Goal: Use online tool/utility

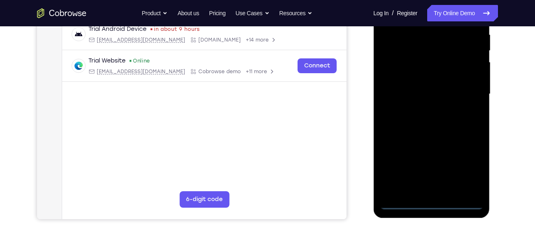
scroll to position [166, 0]
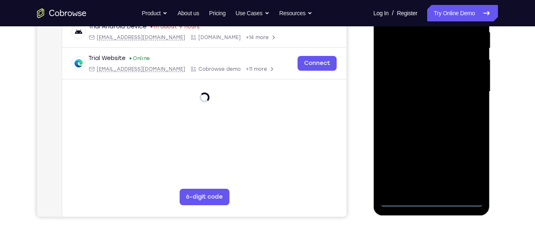
click at [425, 201] on div at bounding box center [431, 92] width 104 height 230
click at [468, 165] on div at bounding box center [431, 92] width 104 height 230
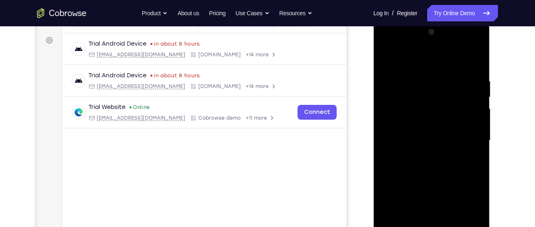
scroll to position [116, 0]
click at [416, 61] on div at bounding box center [431, 141] width 104 height 230
click at [465, 137] on div at bounding box center [431, 141] width 104 height 230
click at [423, 155] on div at bounding box center [431, 141] width 104 height 230
click at [419, 125] on div at bounding box center [431, 141] width 104 height 230
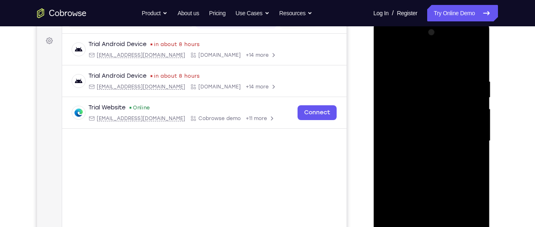
click at [414, 134] on div at bounding box center [431, 141] width 104 height 230
click at [415, 157] on div at bounding box center [431, 141] width 104 height 230
click at [419, 157] on div at bounding box center [431, 141] width 104 height 230
click at [419, 156] on div at bounding box center [431, 141] width 104 height 230
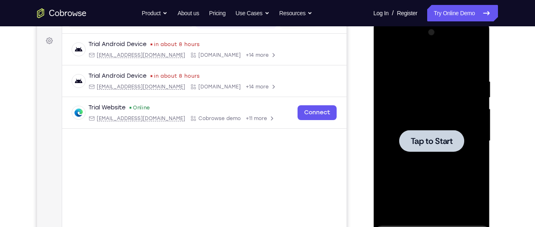
click at [420, 137] on span "Tap to Start" at bounding box center [431, 141] width 42 height 8
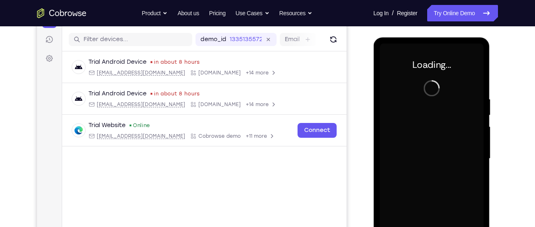
scroll to position [98, 0]
click at [331, 44] on button "Refresh" at bounding box center [333, 39] width 13 height 13
click at [337, 43] on icon "Refresh" at bounding box center [333, 40] width 10 height 10
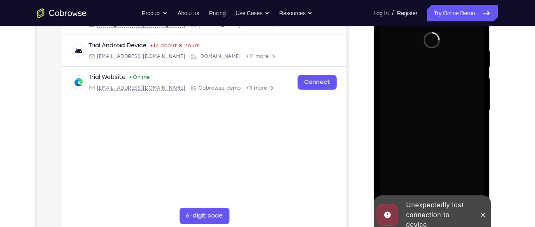
scroll to position [147, 0]
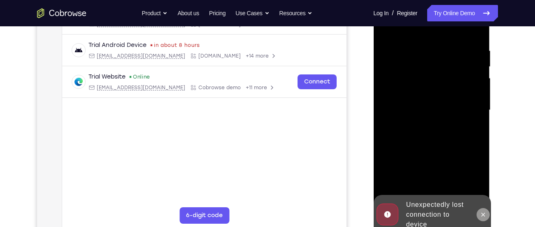
click at [482, 211] on button at bounding box center [482, 214] width 13 height 13
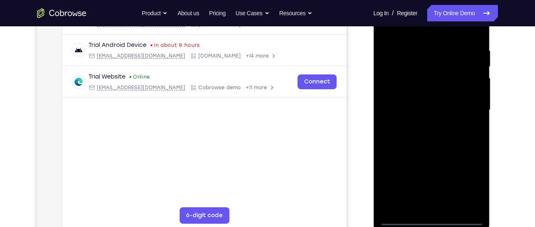
scroll to position [174, 0]
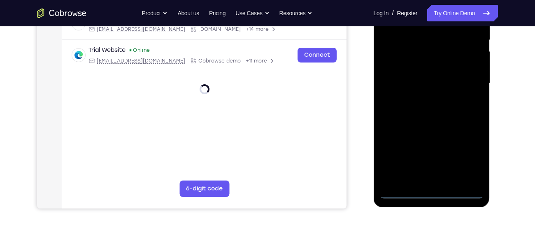
click at [435, 189] on div at bounding box center [431, 83] width 104 height 230
click at [434, 192] on div at bounding box center [431, 83] width 104 height 230
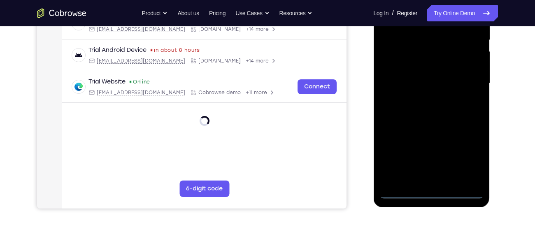
click at [428, 192] on div at bounding box center [431, 83] width 104 height 230
click at [468, 160] on div at bounding box center [431, 83] width 104 height 230
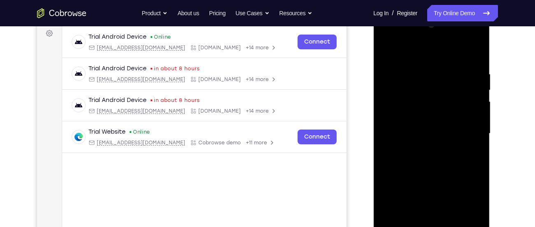
scroll to position [123, 0]
click at [413, 50] on div at bounding box center [431, 134] width 104 height 230
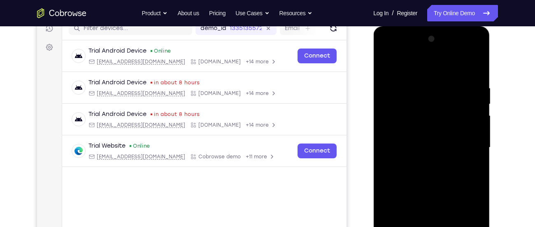
scroll to position [111, 0]
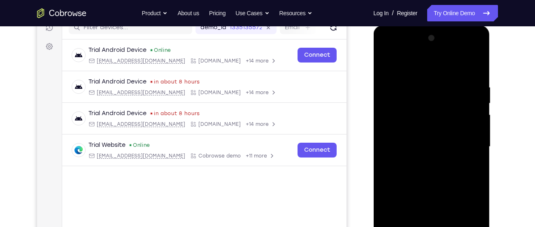
click at [463, 145] on div at bounding box center [431, 147] width 104 height 230
click at [423, 162] on div at bounding box center [431, 147] width 104 height 230
click at [424, 138] on div at bounding box center [431, 147] width 104 height 230
click at [408, 126] on div at bounding box center [431, 147] width 104 height 230
click at [411, 145] on div at bounding box center [431, 147] width 104 height 230
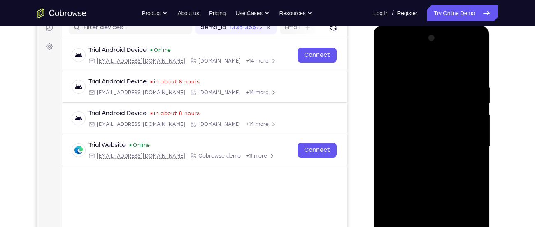
click at [410, 172] on div at bounding box center [431, 147] width 104 height 230
click at [416, 174] on div at bounding box center [431, 147] width 104 height 230
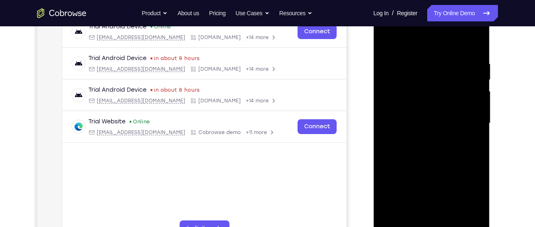
scroll to position [134, 0]
click at [428, 157] on div at bounding box center [431, 123] width 104 height 230
click at [449, 218] on div at bounding box center [431, 123] width 104 height 230
click at [431, 167] on div at bounding box center [431, 123] width 104 height 230
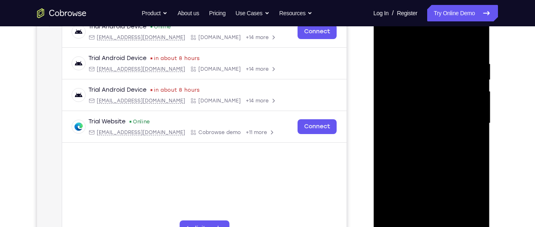
drag, startPoint x: 433, startPoint y: 199, endPoint x: 443, endPoint y: 129, distance: 71.1
click at [443, 129] on div at bounding box center [431, 123] width 104 height 230
drag, startPoint x: 427, startPoint y: 136, endPoint x: 442, endPoint y: 210, distance: 75.0
click at [442, 210] on div at bounding box center [431, 123] width 104 height 230
click at [410, 109] on div at bounding box center [431, 123] width 104 height 230
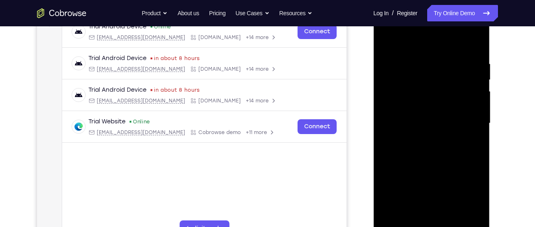
click at [429, 97] on div at bounding box center [431, 123] width 104 height 230
click at [390, 97] on div at bounding box center [431, 123] width 104 height 230
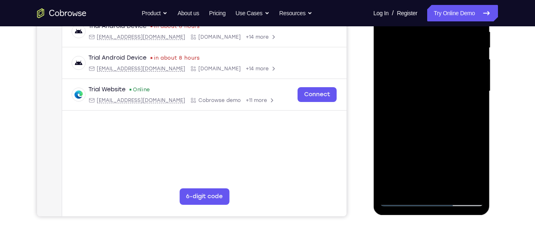
scroll to position [168, 0]
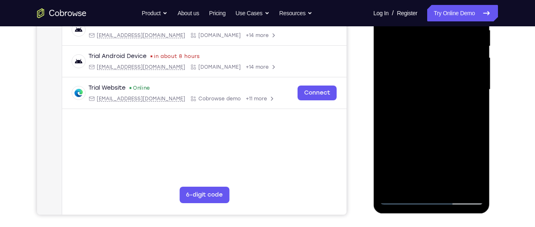
click at [397, 198] on div at bounding box center [431, 89] width 104 height 230
click at [402, 198] on div at bounding box center [431, 89] width 104 height 230
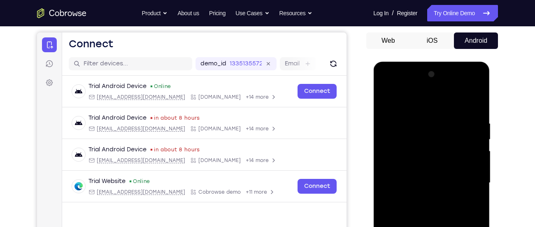
scroll to position [74, 0]
click at [477, 77] on div at bounding box center [431, 183] width 104 height 230
click at [476, 81] on div at bounding box center [431, 183] width 104 height 230
click at [385, 87] on div at bounding box center [431, 183] width 104 height 230
click at [384, 88] on div at bounding box center [431, 183] width 104 height 230
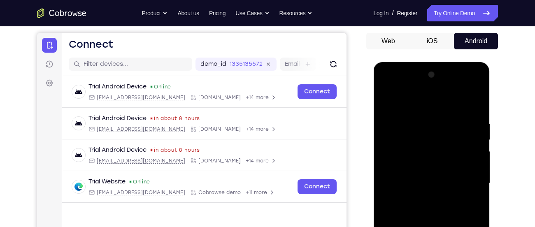
click at [422, 163] on div at bounding box center [431, 183] width 104 height 230
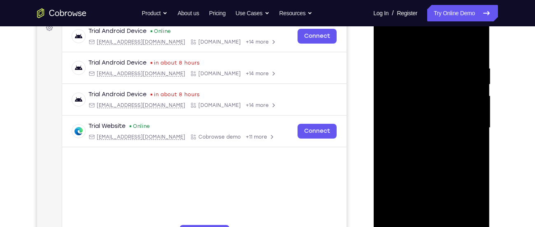
scroll to position [131, 0]
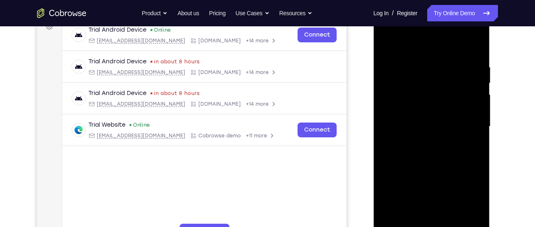
click at [418, 132] on div at bounding box center [431, 127] width 104 height 230
click at [420, 123] on div at bounding box center [431, 127] width 104 height 230
click at [418, 136] on div at bounding box center [431, 127] width 104 height 230
drag, startPoint x: 410, startPoint y: 49, endPoint x: 412, endPoint y: 8, distance: 41.1
click at [412, 8] on div at bounding box center [431, 127] width 116 height 245
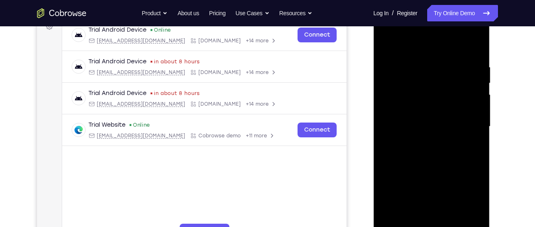
drag, startPoint x: 428, startPoint y: 167, endPoint x: 433, endPoint y: 100, distance: 66.4
click at [433, 100] on div at bounding box center [431, 127] width 104 height 230
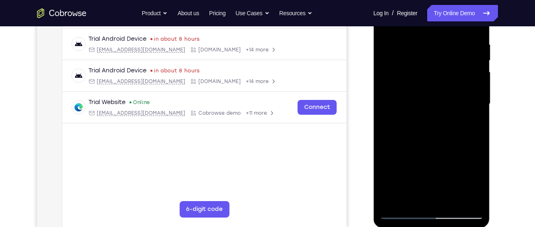
scroll to position [154, 0]
drag, startPoint x: 429, startPoint y: 174, endPoint x: 434, endPoint y: 120, distance: 54.1
click at [434, 120] on div at bounding box center [431, 103] width 104 height 230
click at [439, 196] on div at bounding box center [431, 103] width 104 height 230
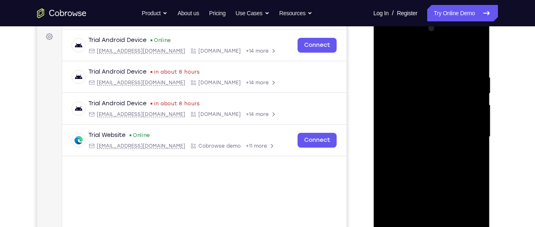
scroll to position [117, 0]
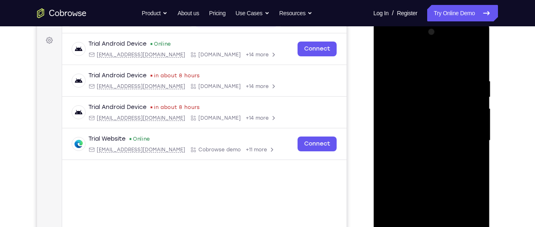
drag, startPoint x: 427, startPoint y: 169, endPoint x: 435, endPoint y: 109, distance: 61.0
click at [435, 109] on div at bounding box center [431, 141] width 104 height 230
drag, startPoint x: 429, startPoint y: 96, endPoint x: 441, endPoint y: 181, distance: 86.4
click at [441, 181] on div at bounding box center [431, 141] width 104 height 230
click at [406, 154] on div at bounding box center [431, 141] width 104 height 230
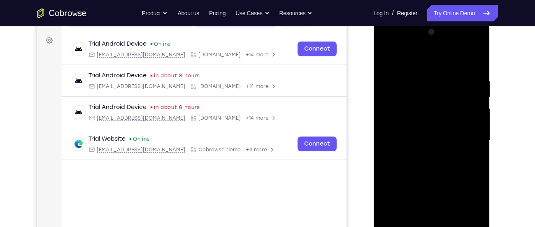
click at [398, 99] on div at bounding box center [431, 141] width 104 height 230
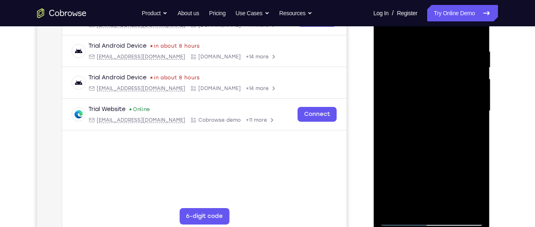
click at [409, 206] on div at bounding box center [431, 111] width 104 height 230
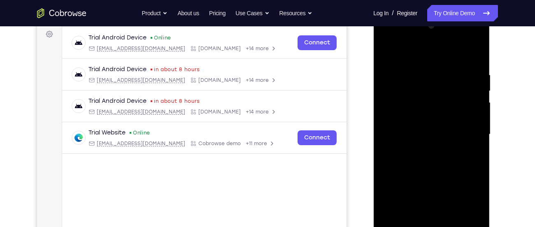
scroll to position [123, 0]
click at [477, 56] on div at bounding box center [431, 135] width 104 height 230
drag, startPoint x: 429, startPoint y: 152, endPoint x: 472, endPoint y: 28, distance: 130.7
click at [472, 28] on div at bounding box center [431, 135] width 104 height 230
click at [394, 178] on div at bounding box center [431, 135] width 104 height 230
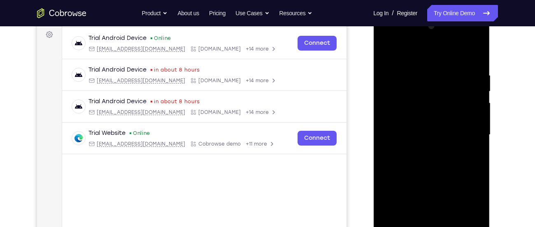
click at [475, 137] on div at bounding box center [431, 135] width 104 height 230
click at [475, 141] on div at bounding box center [431, 135] width 104 height 230
click at [474, 143] on div at bounding box center [431, 135] width 104 height 230
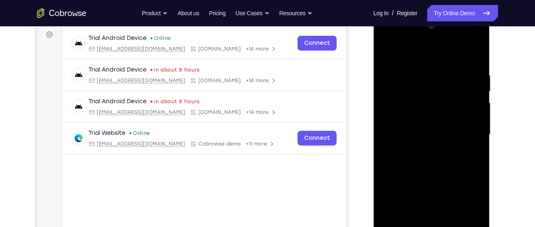
click at [476, 56] on div at bounding box center [431, 135] width 104 height 230
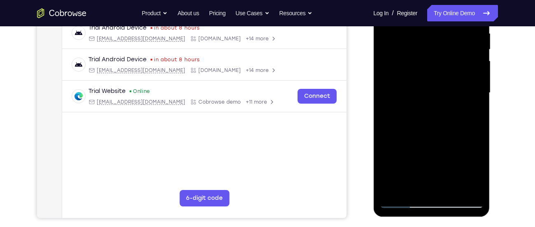
scroll to position [165, 0]
